Goal: Task Accomplishment & Management: Use online tool/utility

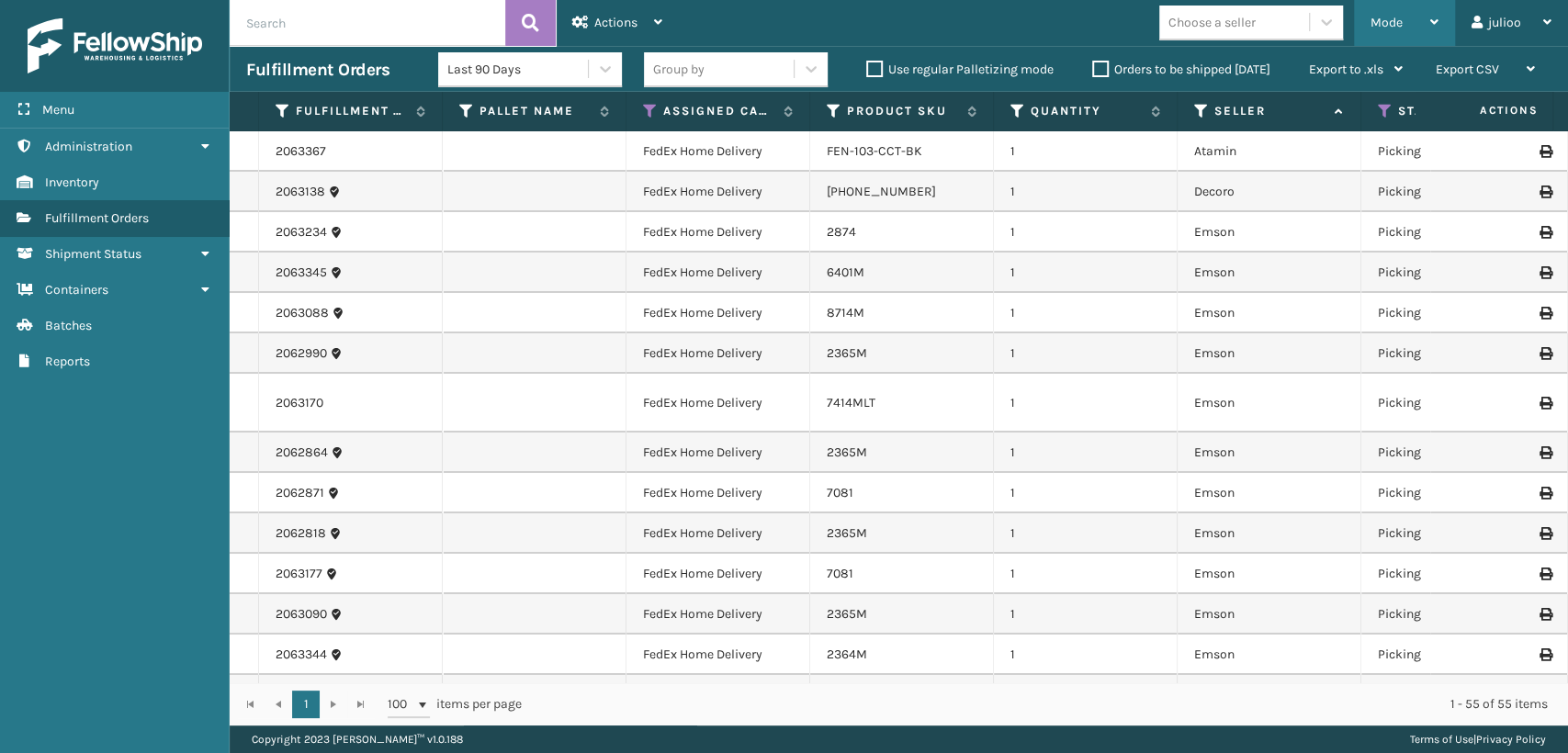
click at [1365, 32] on div "Mode Regular Mode Picking Mode Labeling Mode Exit Scan Mode" at bounding box center [1405, 23] width 101 height 46
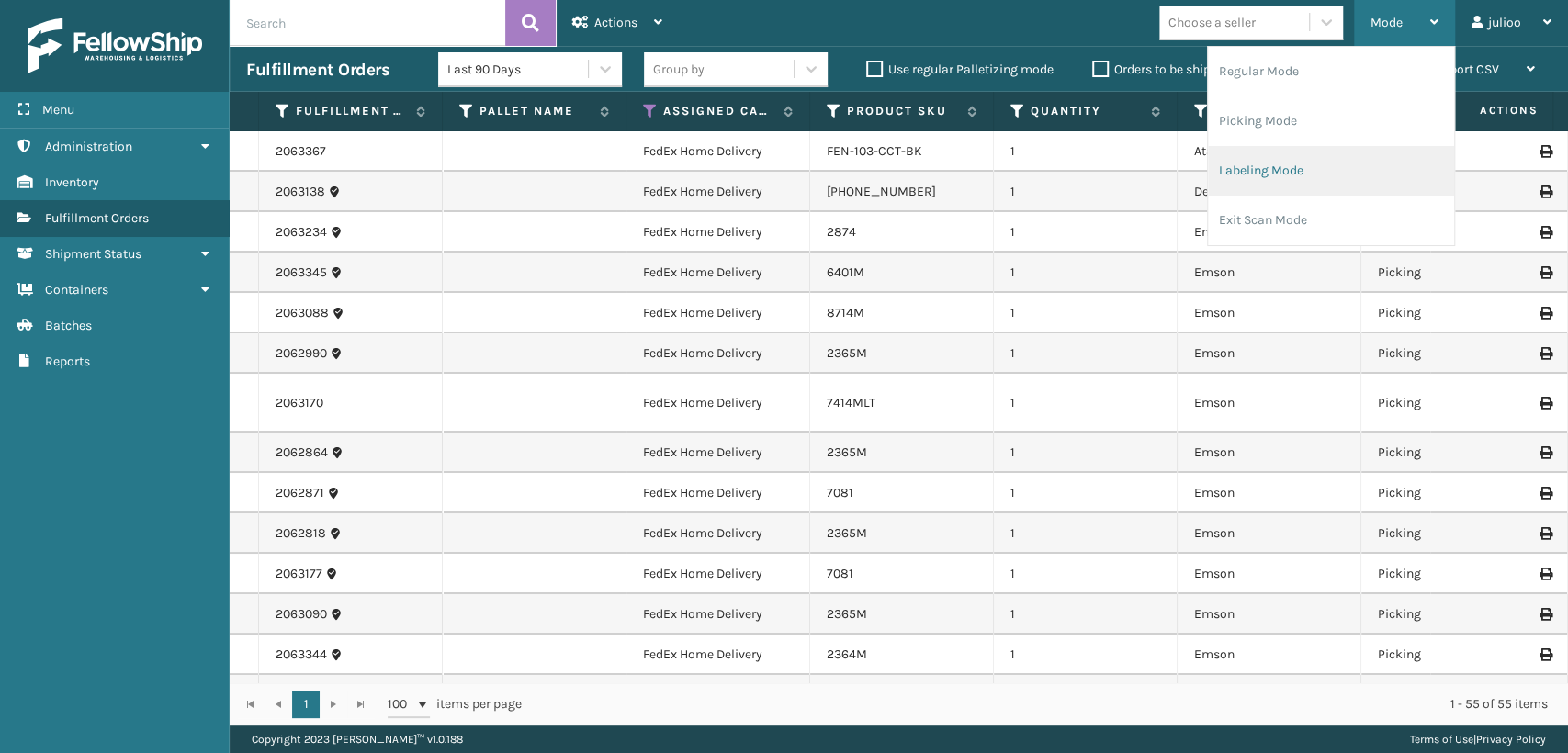
click at [1242, 171] on li "Labeling Mode" at bounding box center [1331, 171] width 246 height 50
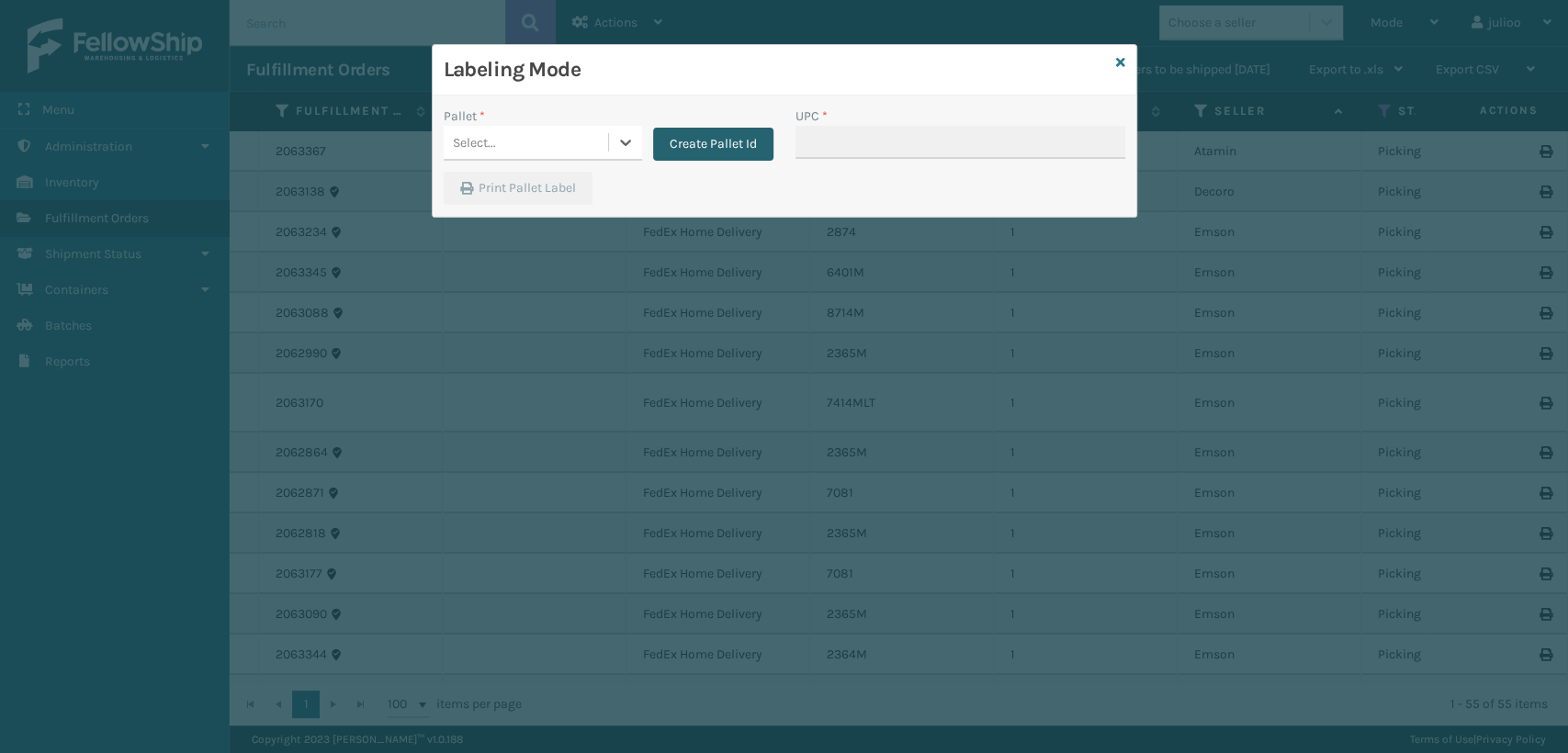
click at [723, 146] on button "Create Pallet Id" at bounding box center [714, 144] width 120 height 33
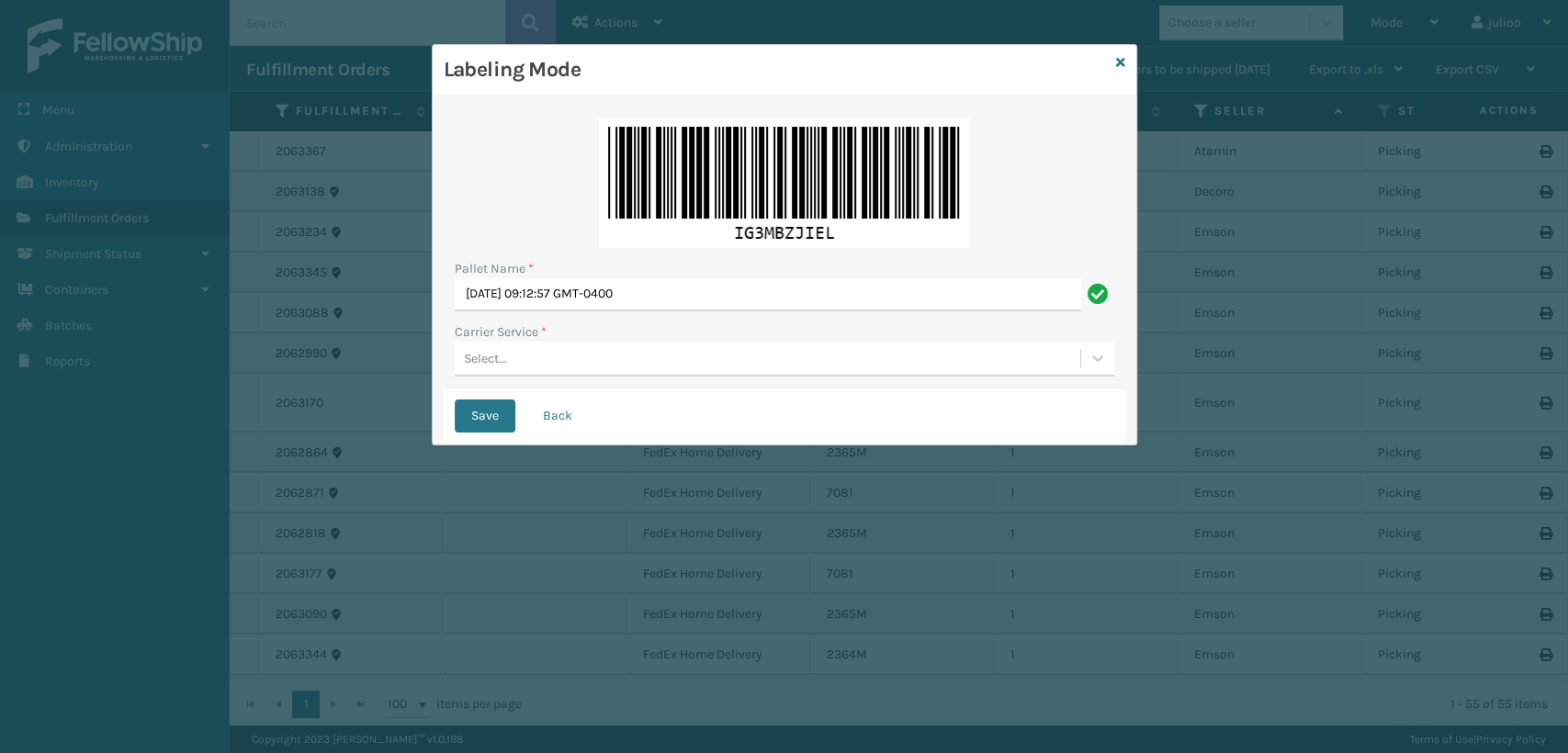
click at [631, 350] on div "Select..." at bounding box center [767, 359] width 625 height 30
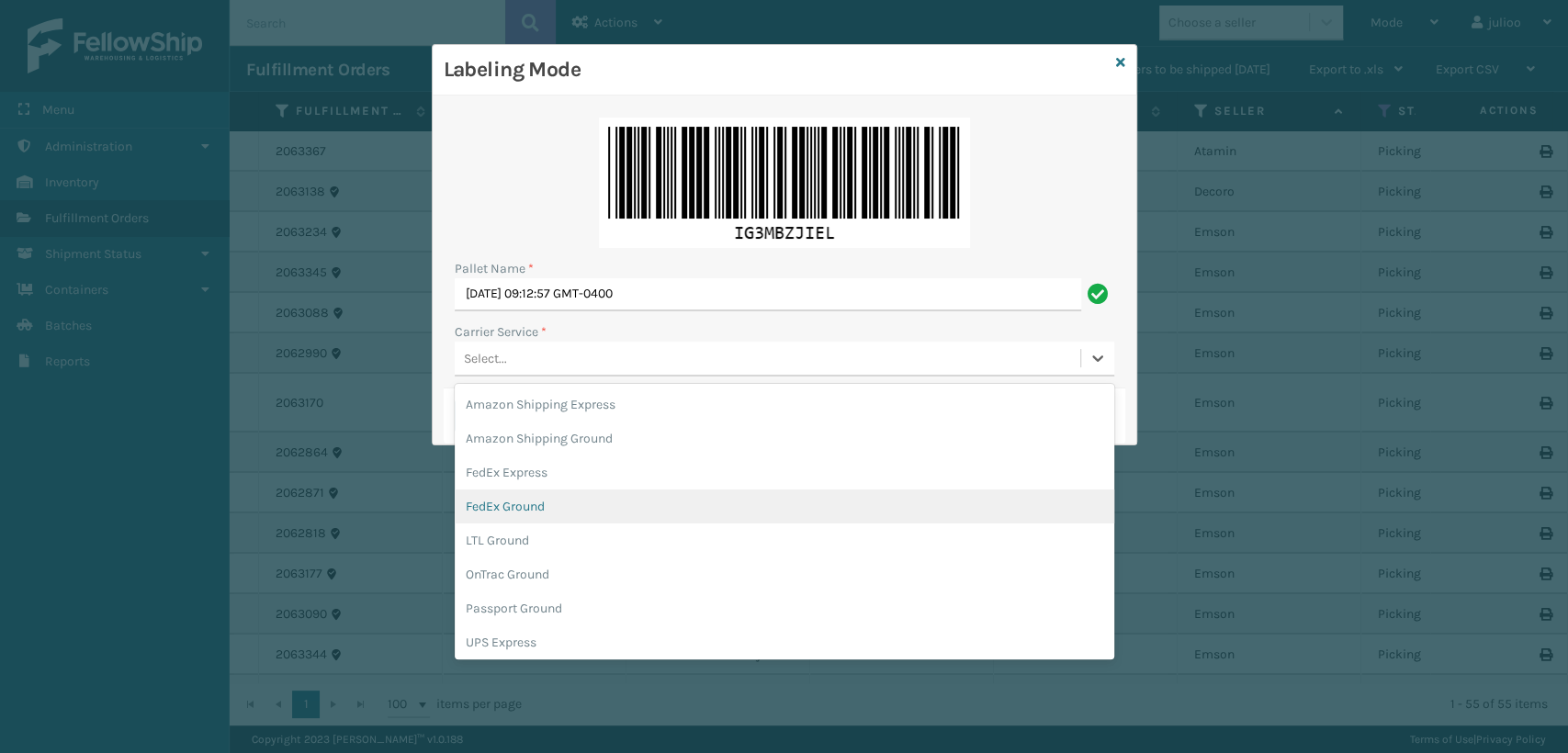
click at [536, 500] on div "FedEx Ground" at bounding box center [784, 507] width 660 height 34
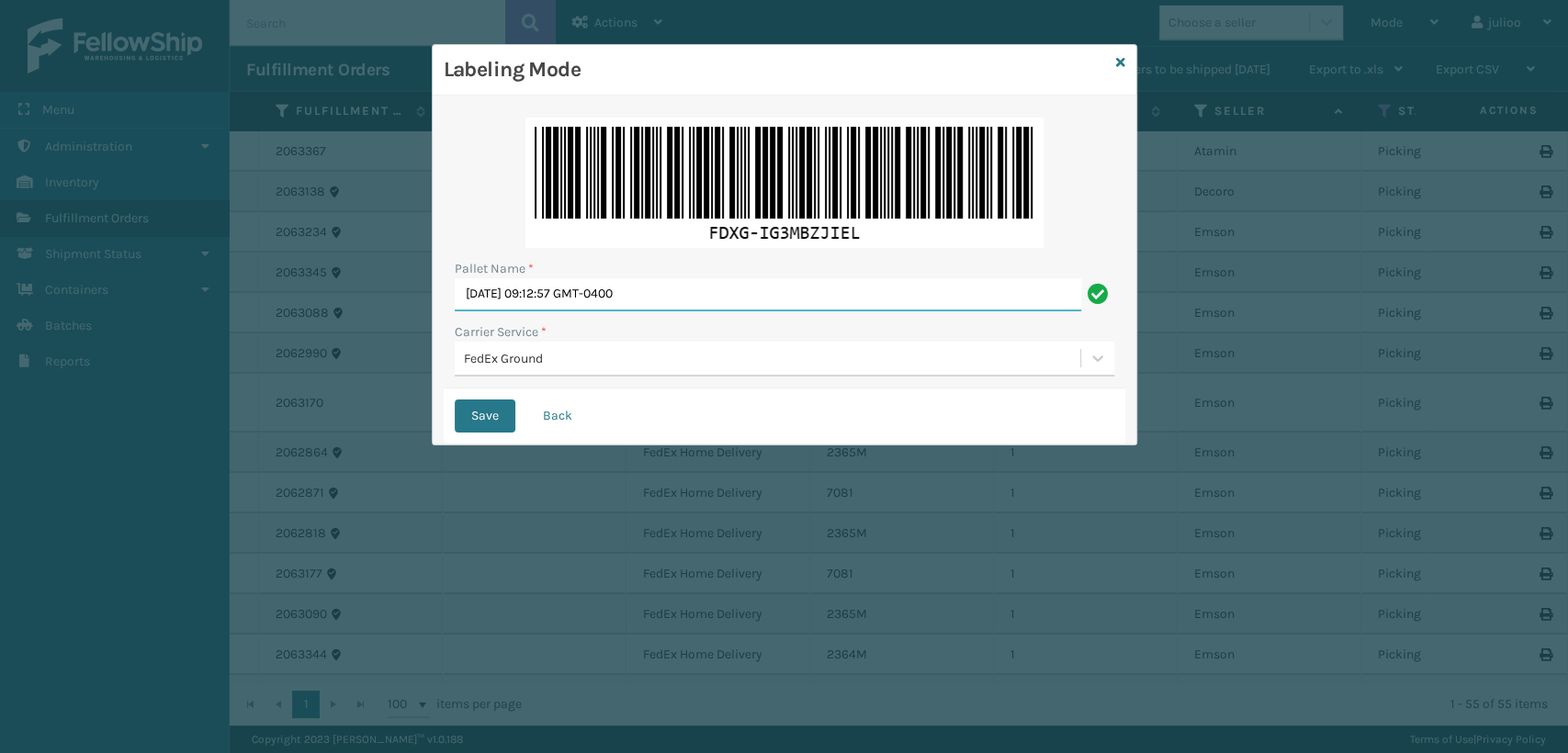
drag, startPoint x: 708, startPoint y: 288, endPoint x: 179, endPoint y: 311, distance: 529.5
click at [179, 311] on div "Labeling Mode Pallet Name * [DATE] 09:12:57 GMT-0400 Carrier Service * FedEx Gr…" at bounding box center [784, 376] width 1568 height 753
type input "T560128"
click at [454, 400] on button "Save" at bounding box center [484, 416] width 61 height 33
